Goal: Task Accomplishment & Management: Use online tool/utility

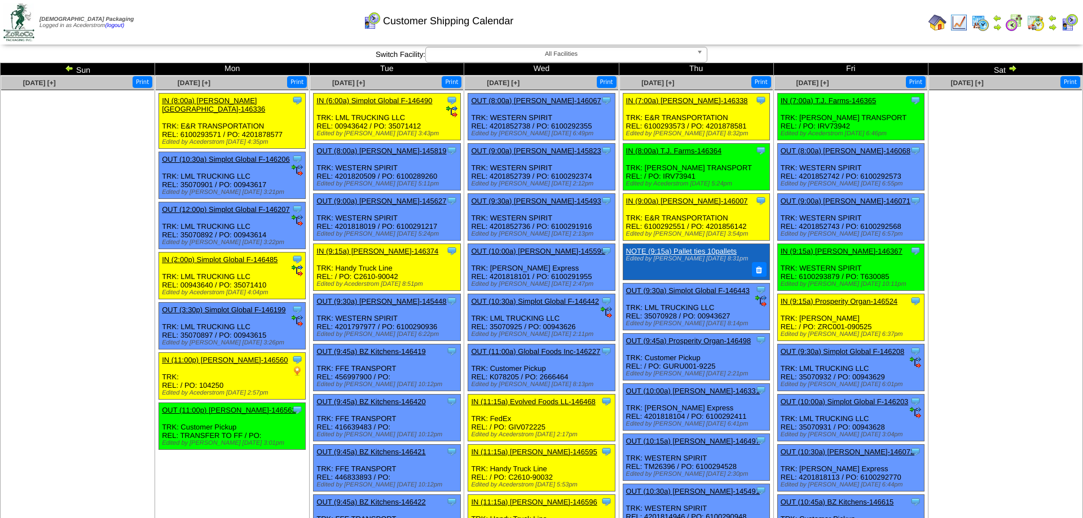
click at [983, 19] on img at bounding box center [980, 23] width 18 height 18
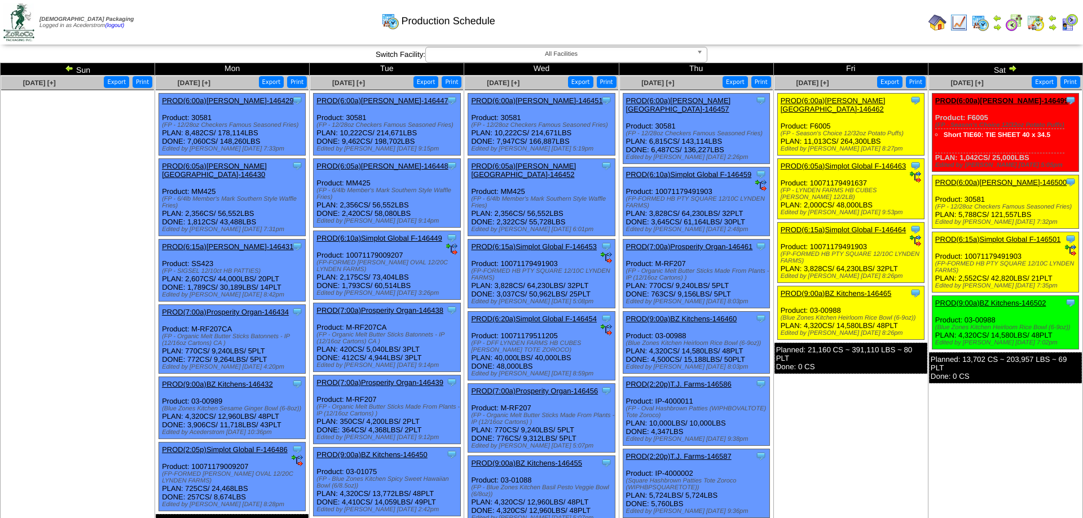
click at [691, 105] on link "PROD(6:00a)Lamb-Weston-146457" at bounding box center [678, 104] width 105 height 17
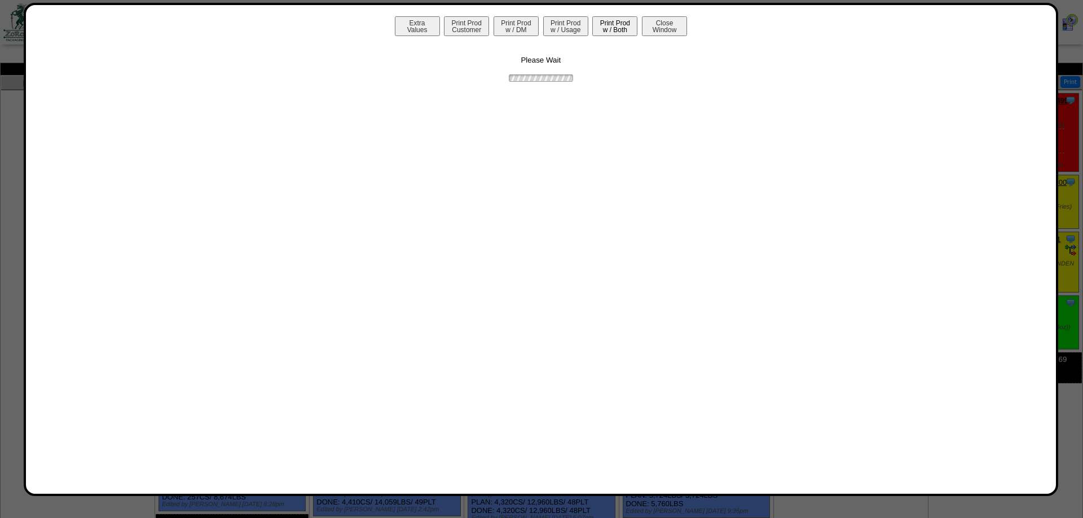
click at [604, 24] on button "Print Prod w / Both" at bounding box center [614, 26] width 45 height 20
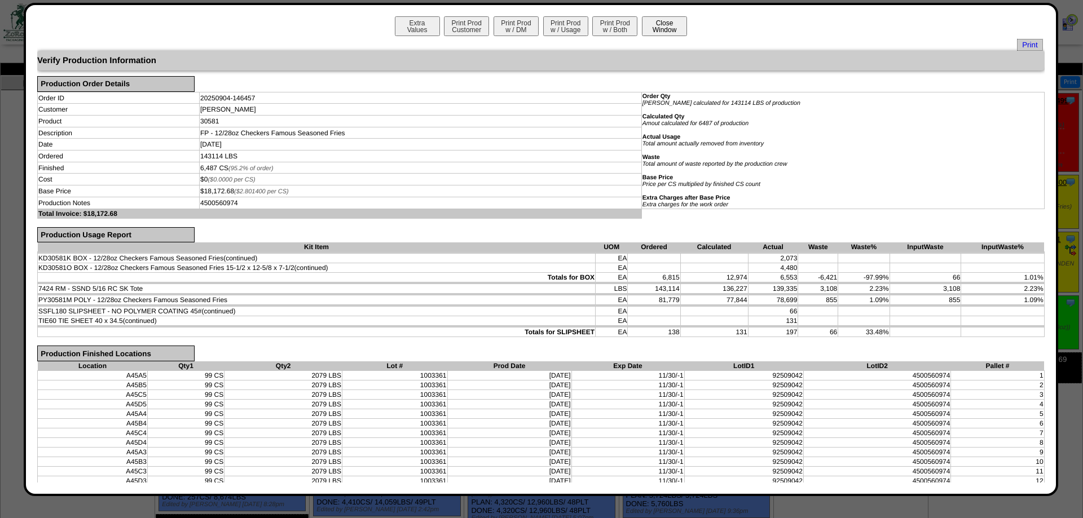
click at [648, 32] on button "Close Window" at bounding box center [664, 26] width 45 height 20
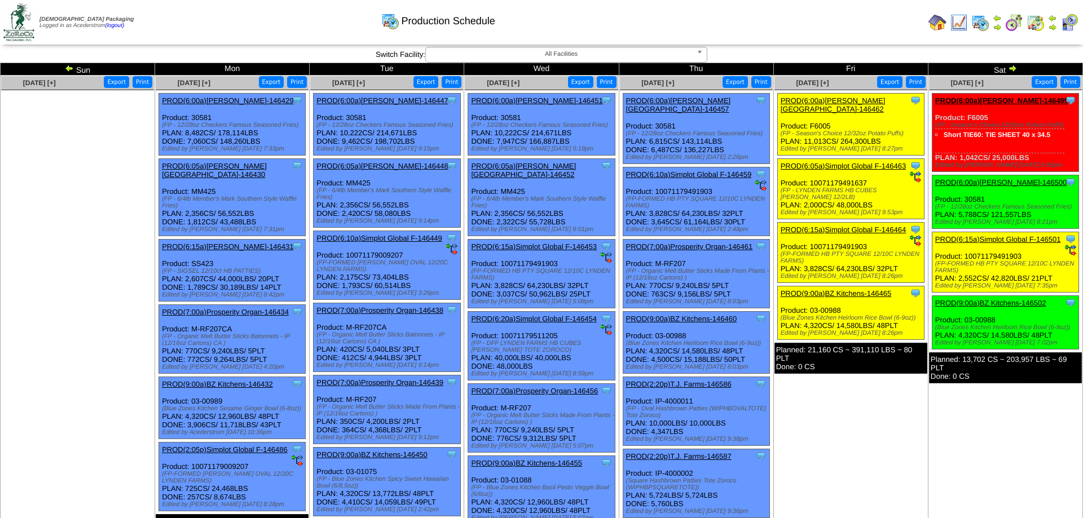
click at [1054, 20] on link at bounding box center [1052, 24] width 9 height 17
